Goal: Obtain resource: Obtain resource

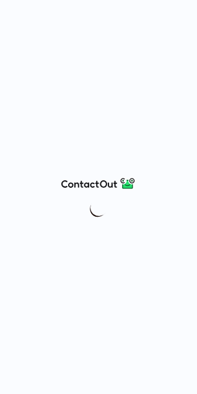
click at [106, 138] on div at bounding box center [98, 197] width 197 height 394
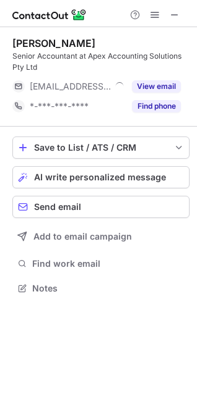
scroll to position [279, 197]
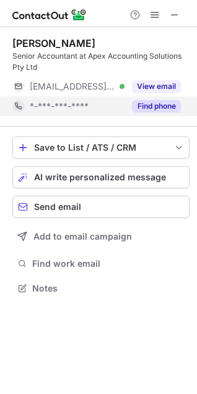
click at [143, 109] on button "Find phone" at bounding box center [156, 106] width 49 height 12
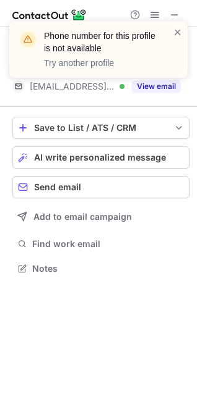
scroll to position [260, 197]
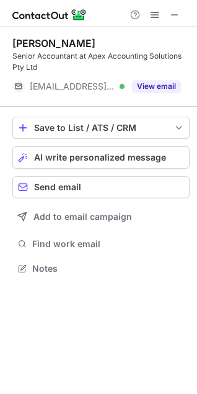
click at [170, 14] on span at bounding box center [174, 15] width 10 height 10
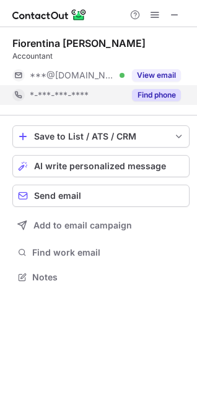
scroll to position [6, 6]
click at [144, 102] on div "Find phone" at bounding box center [152, 95] width 56 height 20
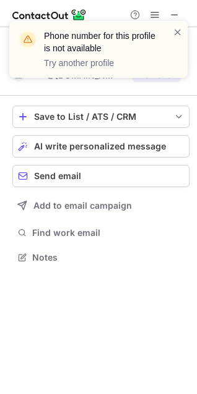
scroll to position [249, 197]
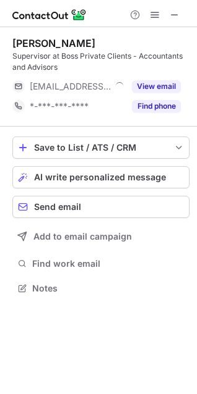
scroll to position [279, 197]
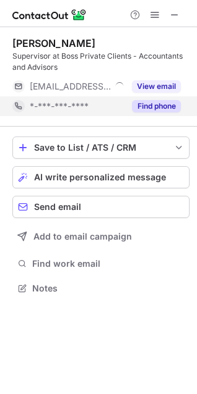
click at [160, 114] on div "Find phone" at bounding box center [152, 106] width 56 height 20
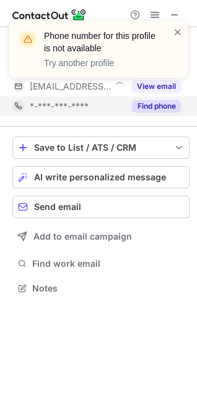
click at [160, 109] on button "Find phone" at bounding box center [156, 106] width 49 height 12
click at [166, 109] on button "Find phone" at bounding box center [156, 106] width 49 height 12
click at [177, 33] on span at bounding box center [177, 32] width 10 height 12
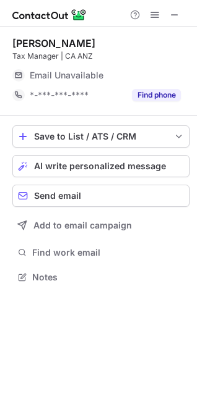
scroll to position [6, 6]
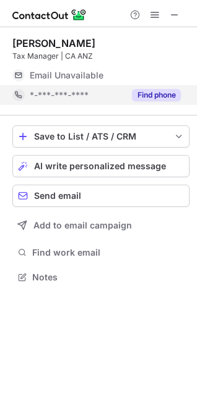
click at [153, 95] on button "Find phone" at bounding box center [156, 95] width 49 height 12
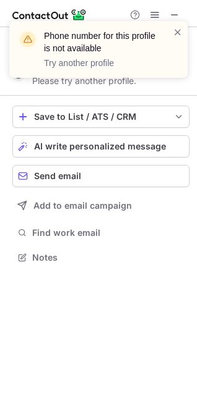
scroll to position [249, 197]
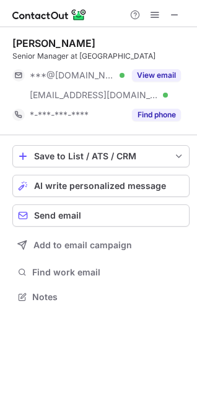
scroll to position [272, 197]
click at [156, 116] on div "Molly Abuli Senior Manager at Baumgartners ***@gmail.com Verified ***@live.com.…" at bounding box center [100, 81] width 177 height 108
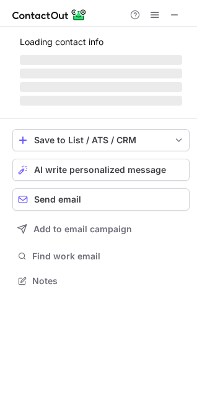
scroll to position [288, 197]
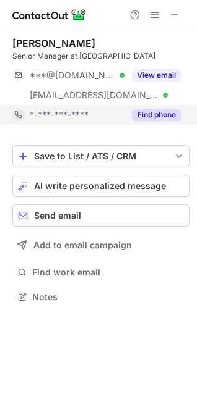
click at [153, 111] on button "Find phone" at bounding box center [156, 115] width 49 height 12
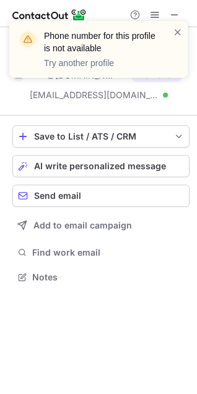
scroll to position [268, 197]
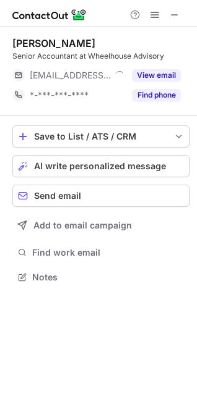
scroll to position [6, 6]
click at [155, 96] on button "Find phone" at bounding box center [156, 95] width 49 height 12
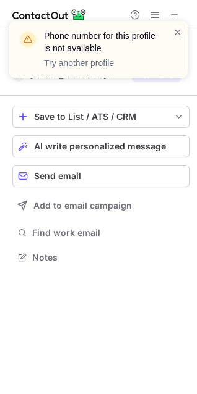
scroll to position [249, 197]
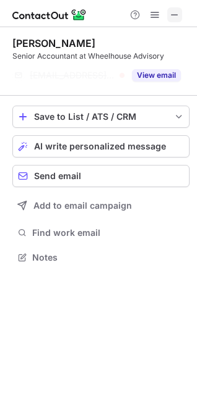
click at [176, 12] on span at bounding box center [174, 15] width 10 height 10
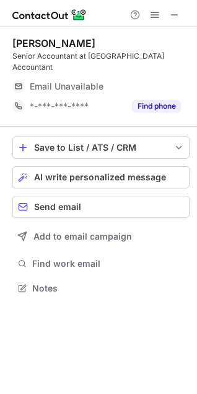
scroll to position [6, 6]
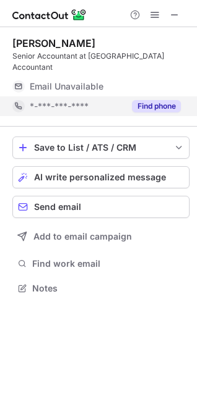
click at [145, 100] on button "Find phone" at bounding box center [156, 106] width 49 height 12
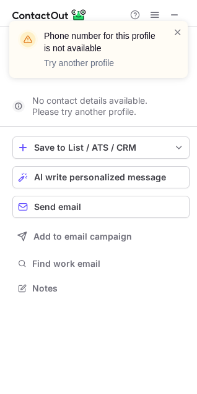
scroll to position [249, 197]
